Goal: Navigation & Orientation: Find specific page/section

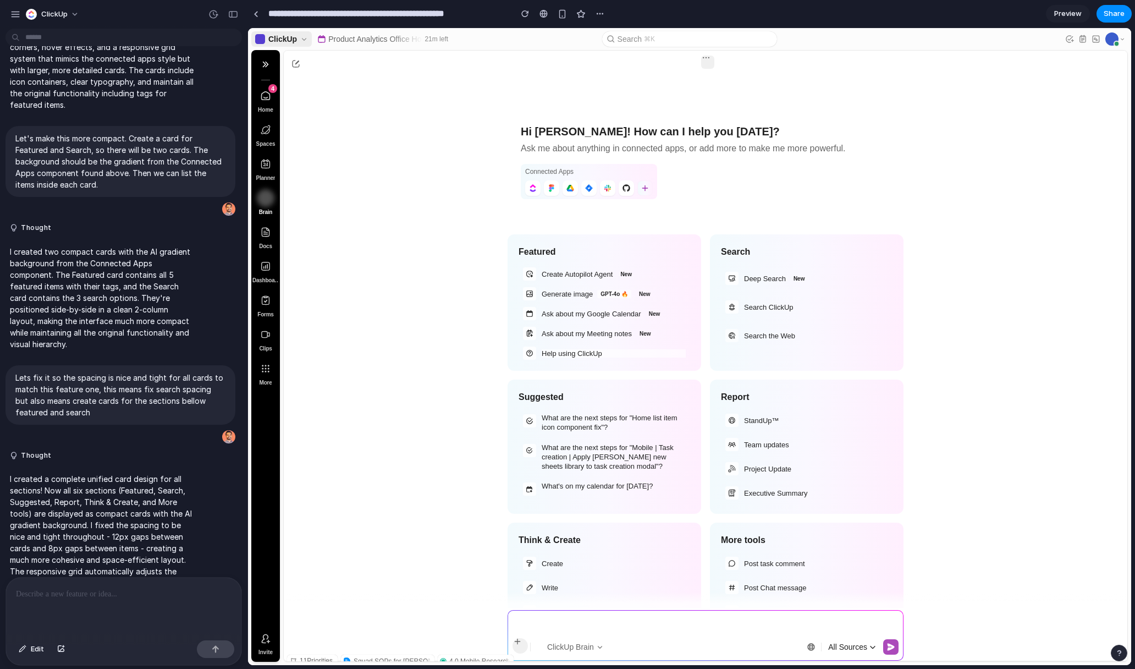
click at [271, 97] on icon at bounding box center [265, 95] width 11 height 11
click at [30, 12] on div "button" at bounding box center [31, 14] width 11 height 11
click at [45, 16] on div "Settings Invite members Change theme Sign out" at bounding box center [567, 334] width 1135 height 669
click at [9, 13] on button "button" at bounding box center [15, 14] width 16 height 16
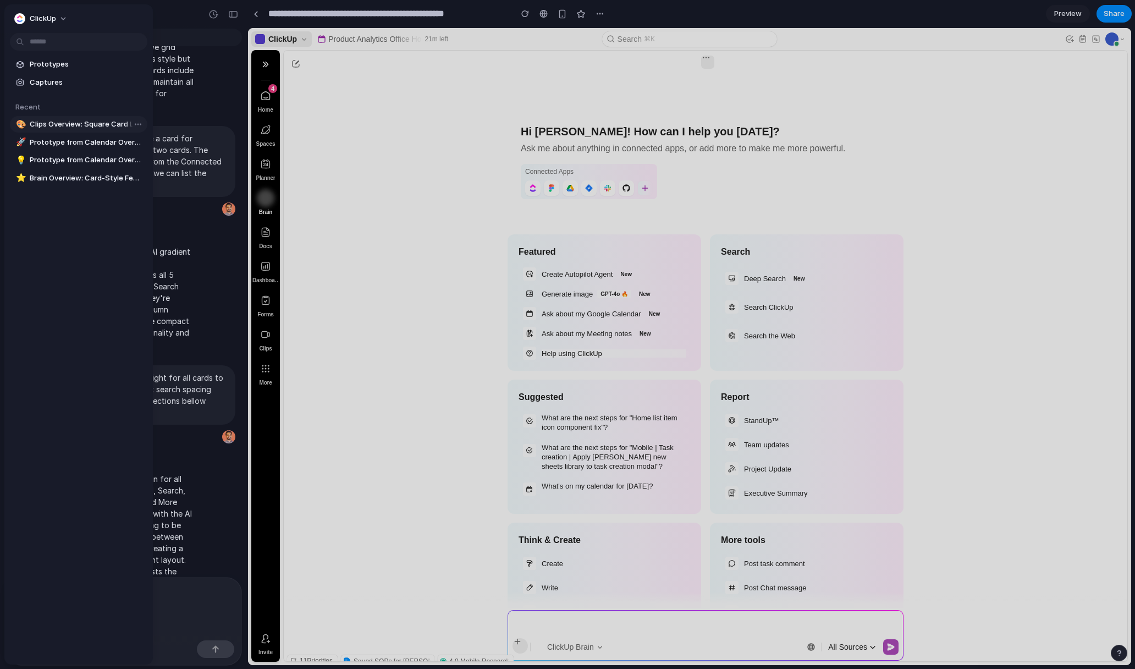
click at [65, 124] on span "Clips Overview: Square Card Layout" at bounding box center [86, 124] width 113 height 11
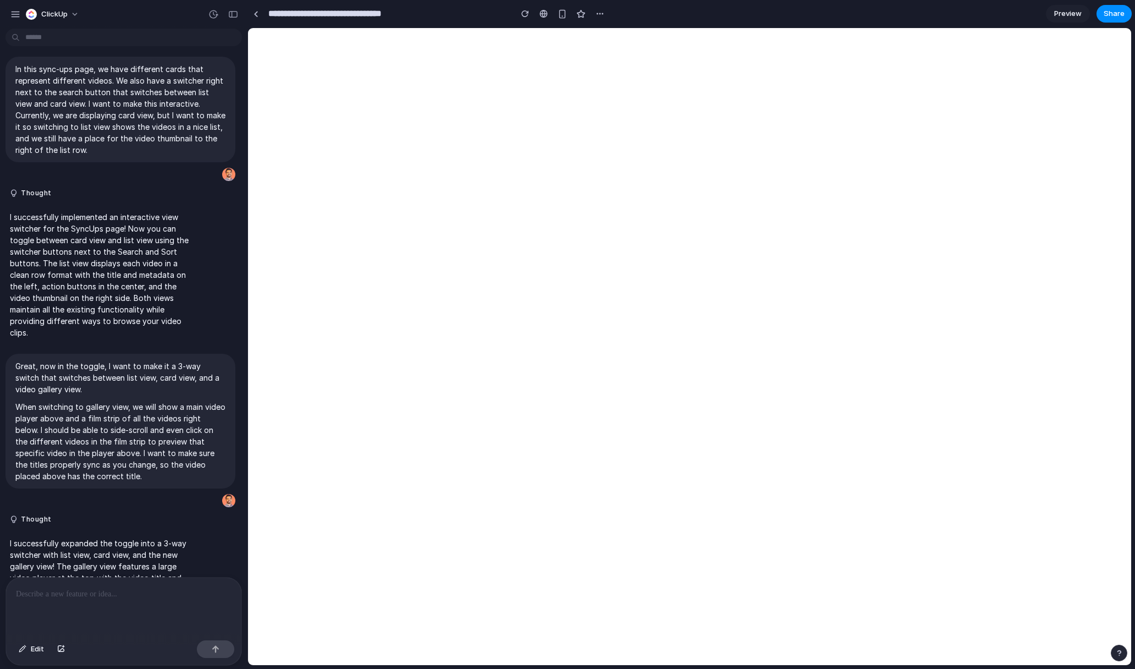
scroll to position [441, 0]
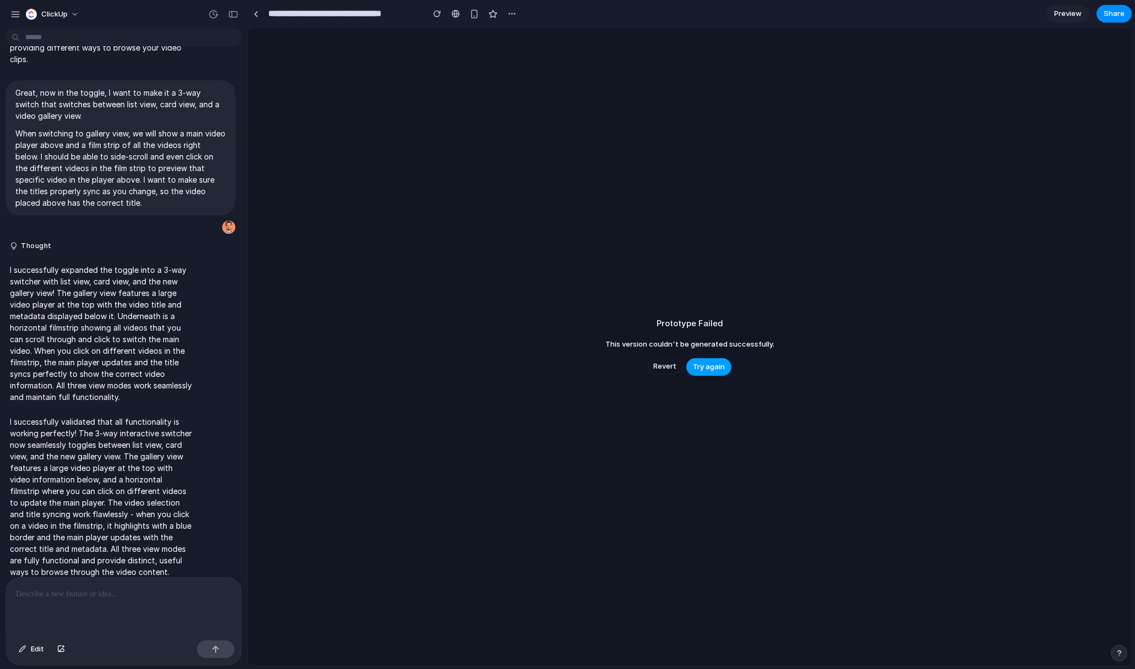
click at [702, 367] on span "Try again" at bounding box center [709, 366] width 32 height 11
click at [14, 16] on div "button" at bounding box center [15, 14] width 10 height 10
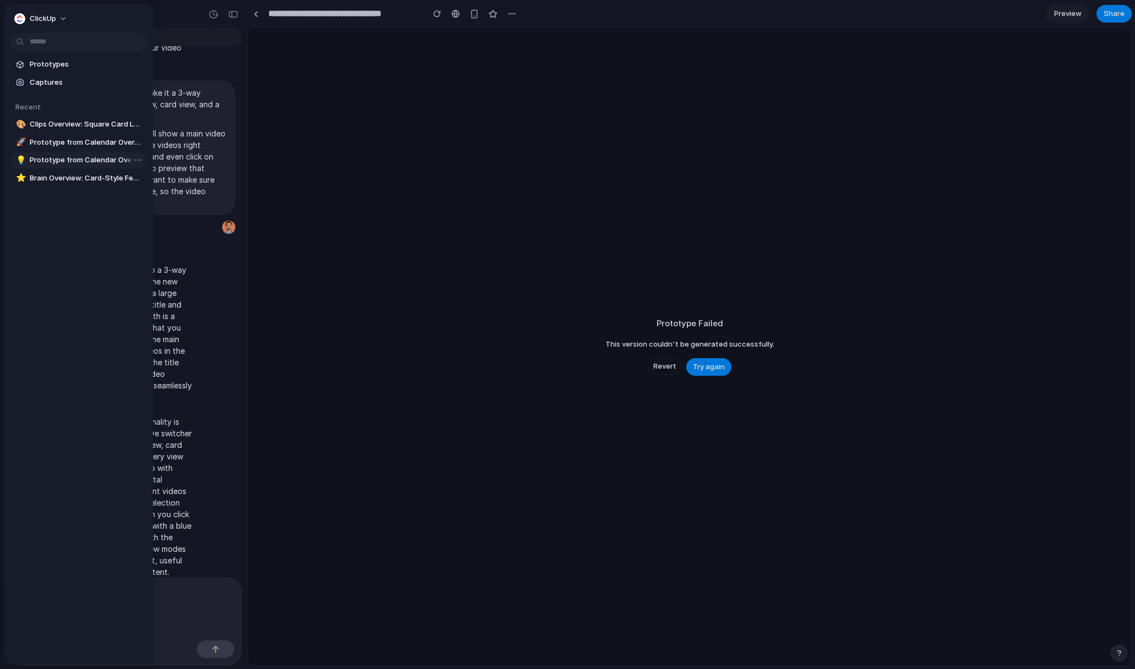
click at [69, 162] on span "Prototype from Calendar Overview" at bounding box center [86, 160] width 113 height 11
type input "**********"
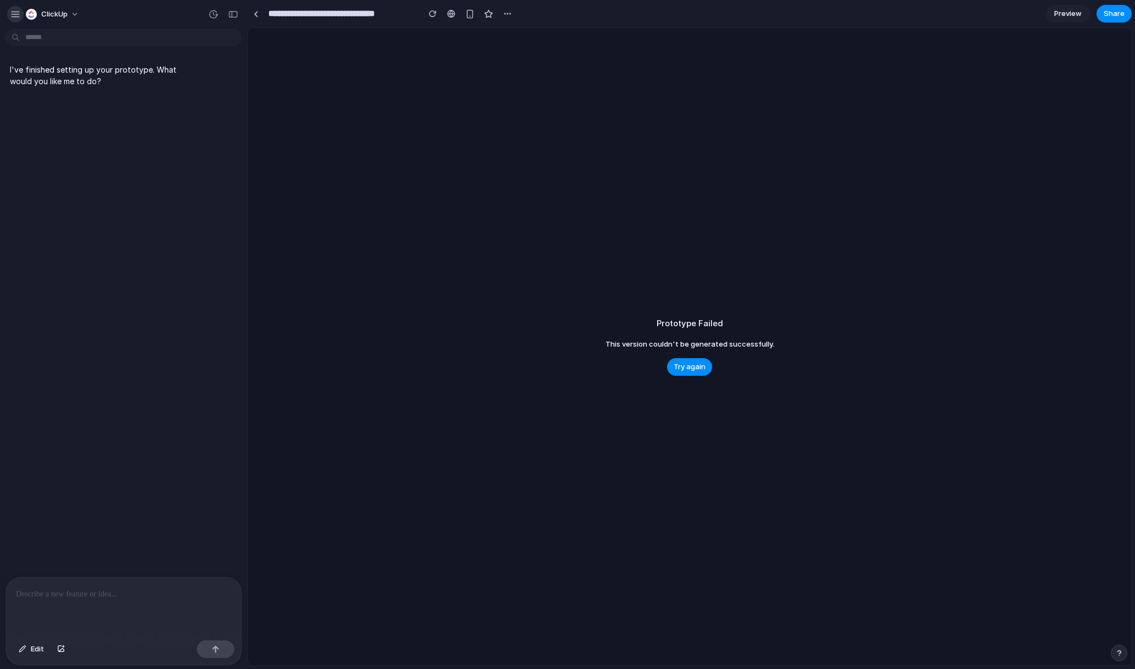
click at [10, 12] on div "button" at bounding box center [15, 14] width 10 height 10
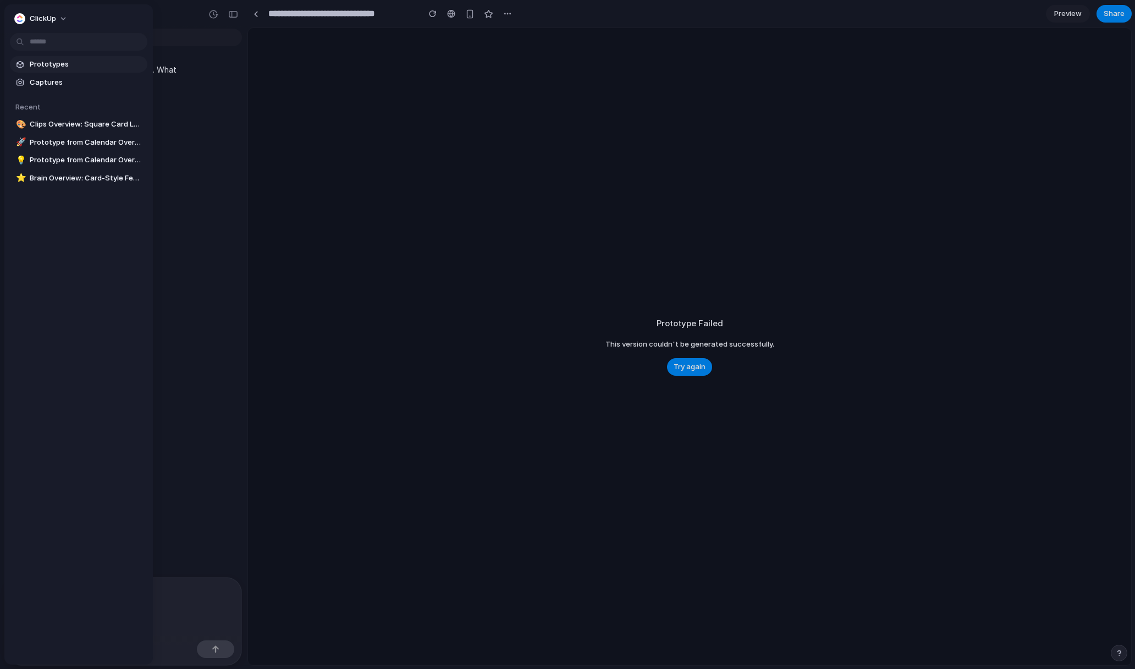
click at [44, 68] on span "Prototypes" at bounding box center [86, 64] width 113 height 11
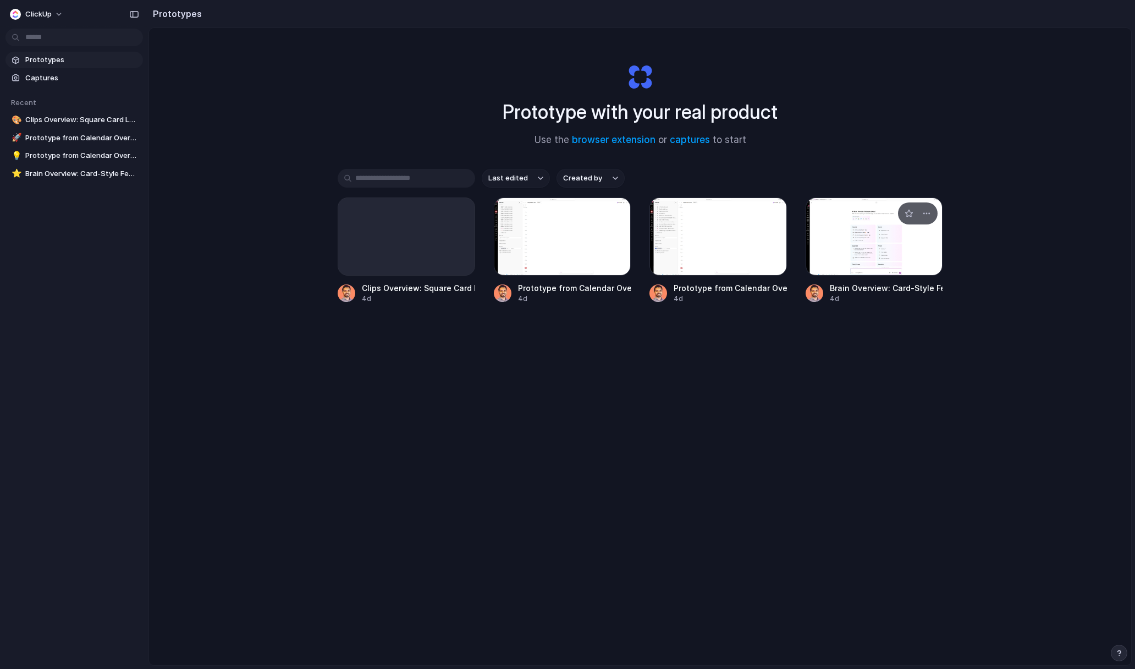
click at [868, 250] on div at bounding box center [874, 236] width 137 height 78
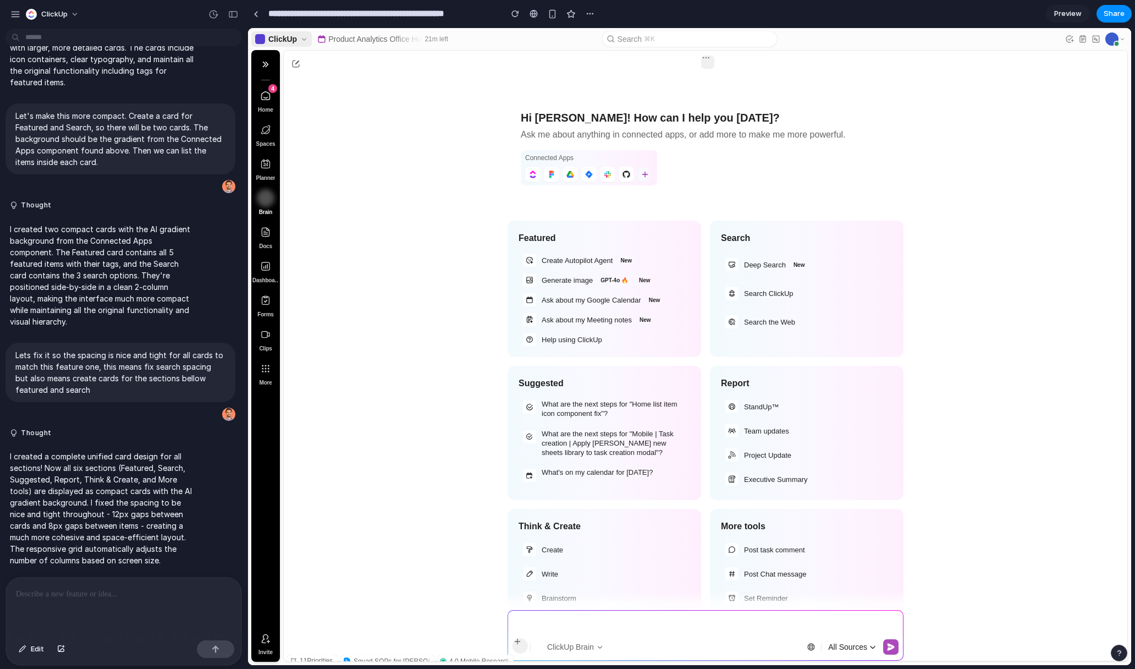
scroll to position [21, 0]
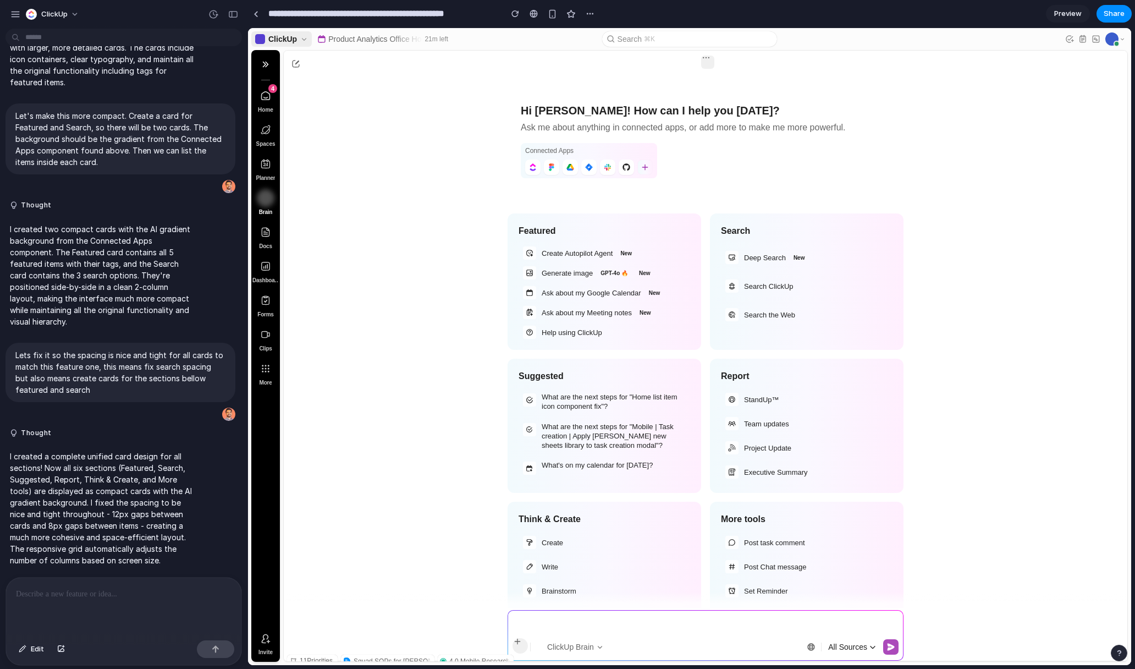
click at [351, 43] on button "Product Analytics Office Hours 21m left" at bounding box center [383, 38] width 132 height 15
click at [443, 39] on span "21m left" at bounding box center [437, 39] width 25 height 9
click at [706, 65] on cu3-icon at bounding box center [708, 62] width 12 height 18
click at [1116, 37] on div at bounding box center [1111, 38] width 13 height 13
click at [1116, 42] on use at bounding box center [1117, 44] width 6 height 6
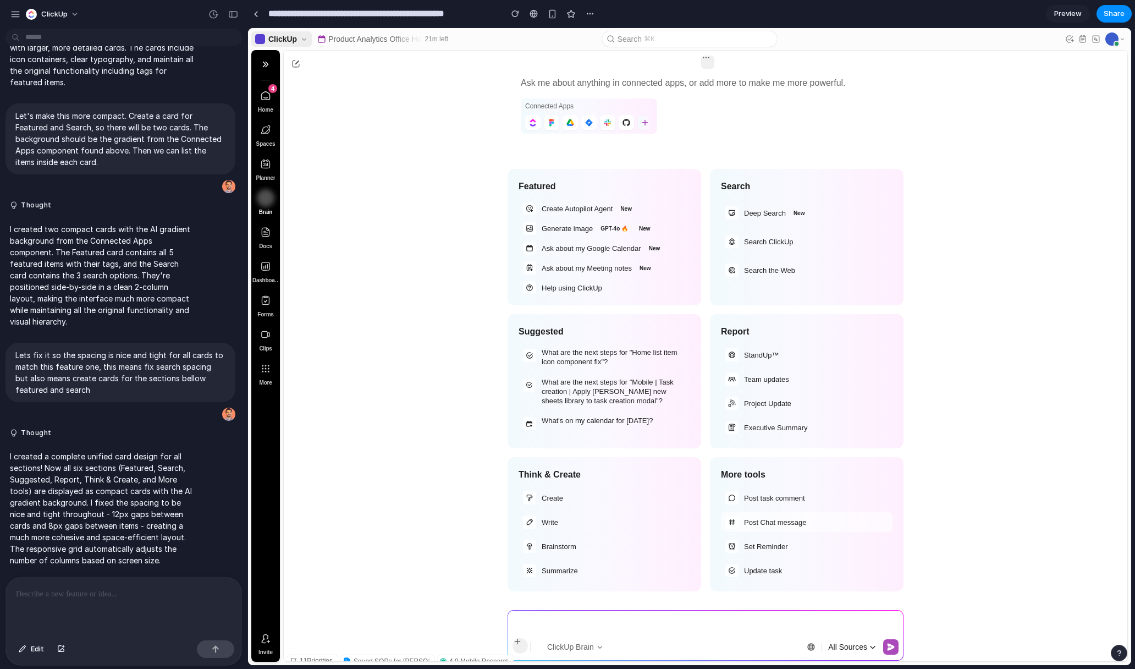
scroll to position [0, 0]
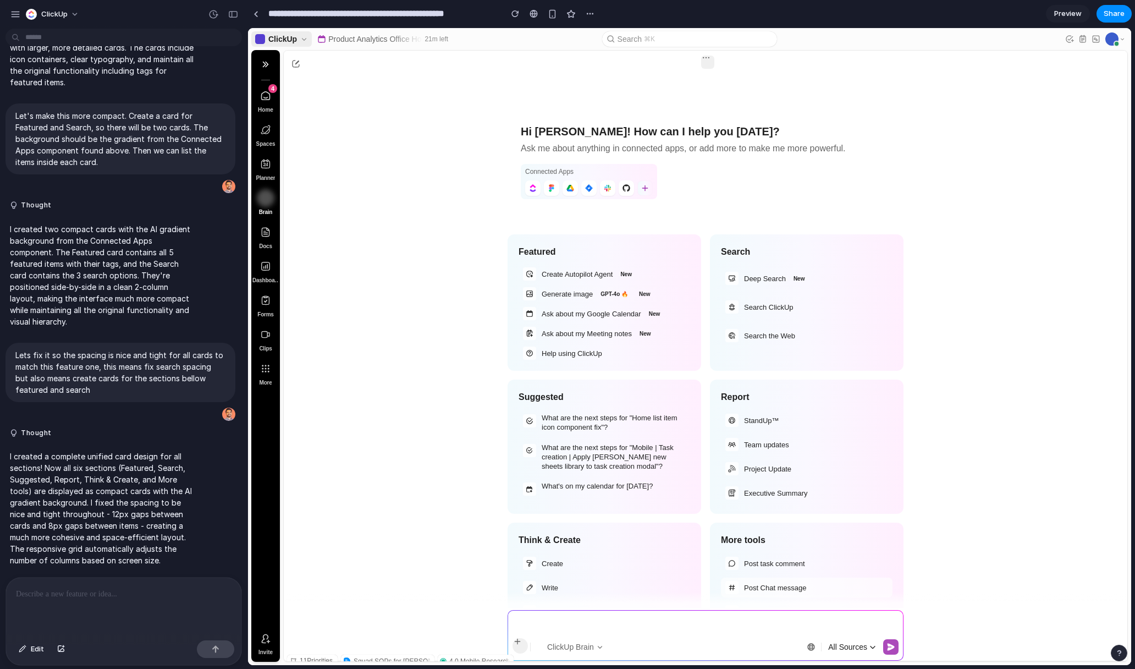
drag, startPoint x: 559, startPoint y: 309, endPoint x: 706, endPoint y: 317, distance: 147.6
click at [706, 317] on div "Featured Create Autopilot Agent New Generate image GPT-4o 🔥 New Ask about my Go…" at bounding box center [706, 445] width 396 height 422
drag, startPoint x: 772, startPoint y: 246, endPoint x: 681, endPoint y: 262, distance: 91.6
click at [681, 262] on div "Featured Create Autopilot Agent New Generate image GPT-4o 🔥 New Ask about my Go…" at bounding box center [706, 445] width 396 height 422
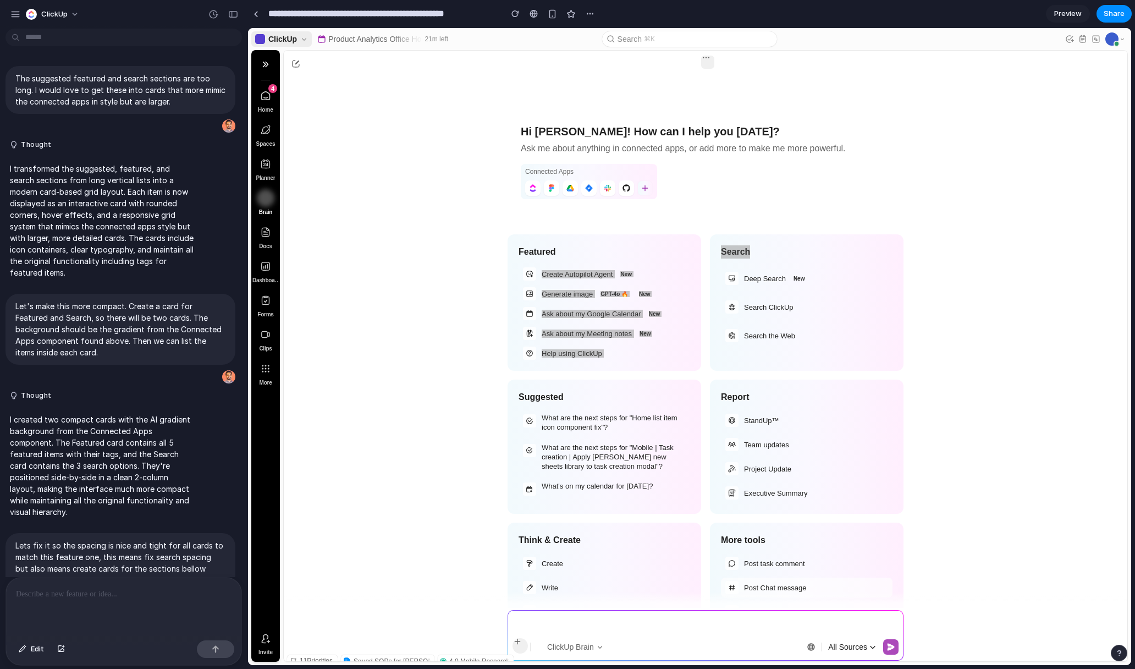
click at [7, 10] on div "ClickUp" at bounding box center [123, 13] width 247 height 26
